Goal: Find specific page/section: Find specific page/section

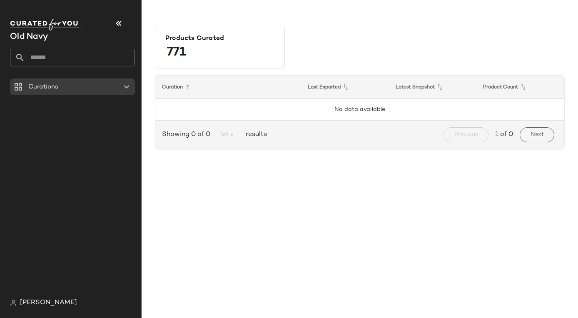
click at [204, 45] on div "Products Curated" at bounding box center [220, 38] width 123 height 16
click at [172, 52] on span "771" at bounding box center [177, 53] width 36 height 30
click at [523, 135] on button "Next" at bounding box center [537, 134] width 35 height 15
click at [385, 173] on div "Products Curated 771 Curation Last Exported Latest Snapshot Product Count No da…" at bounding box center [360, 165] width 437 height 304
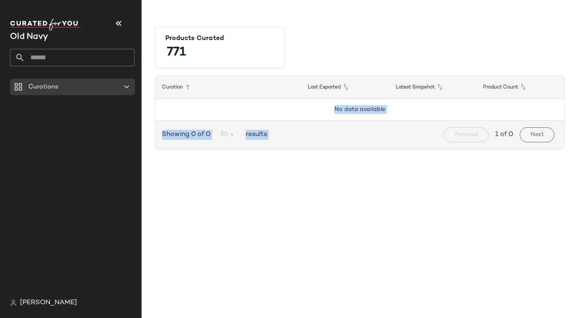
drag, startPoint x: 385, startPoint y: 173, endPoint x: 135, endPoint y: 84, distance: 265.3
click at [135, 84] on div "Old Navy Curations [PERSON_NAME] Products Curated 771 Curation Last Exported La…" at bounding box center [289, 159] width 578 height 318
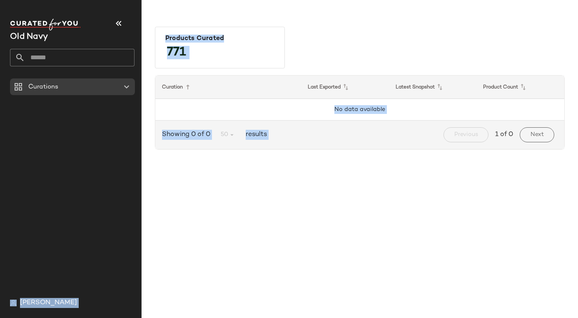
drag, startPoint x: 135, startPoint y: 84, endPoint x: 256, endPoint y: 209, distance: 173.9
click at [256, 209] on div "Products Curated 771 Curation Last Exported Latest Snapshot Product Count No da…" at bounding box center [360, 165] width 437 height 304
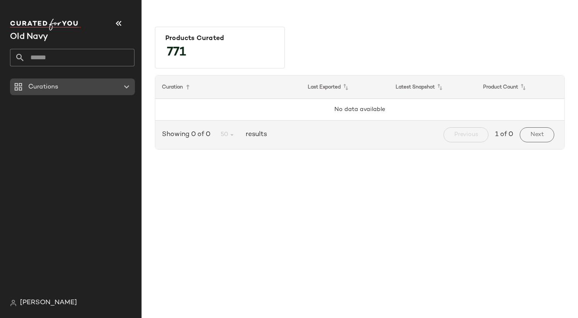
click at [114, 85] on div "Curations" at bounding box center [73, 87] width 94 height 10
click at [126, 85] on icon at bounding box center [127, 87] width 10 height 10
click at [120, 23] on icon "button" at bounding box center [119, 23] width 10 height 10
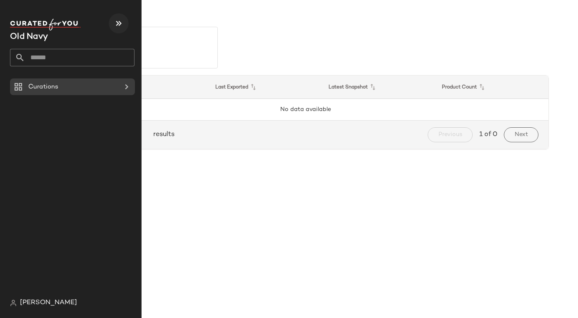
click at [116, 20] on icon "button" at bounding box center [119, 23] width 10 height 10
